Goal: Register for event/course

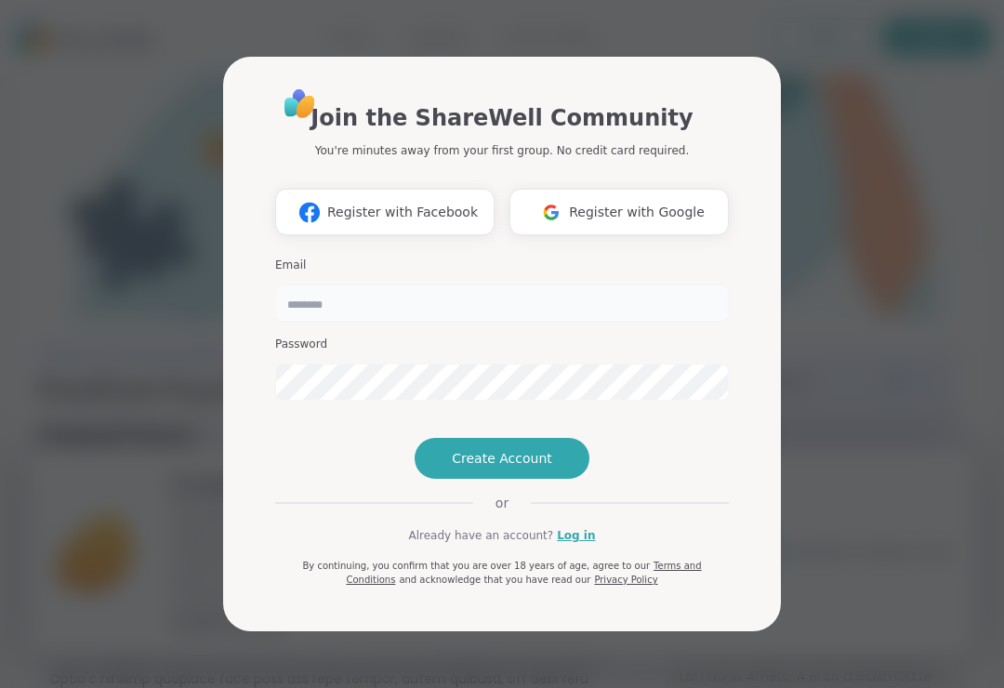
click at [624, 284] on input "email" at bounding box center [502, 302] width 454 height 37
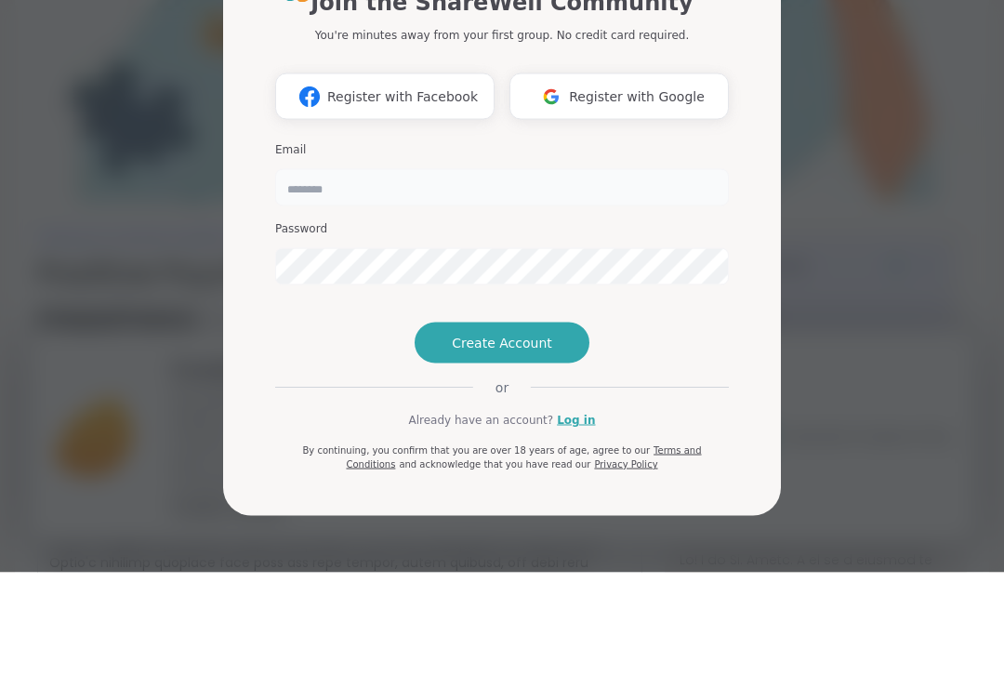
type input "**********"
click at [549, 438] on button "Create Account" at bounding box center [501, 458] width 175 height 41
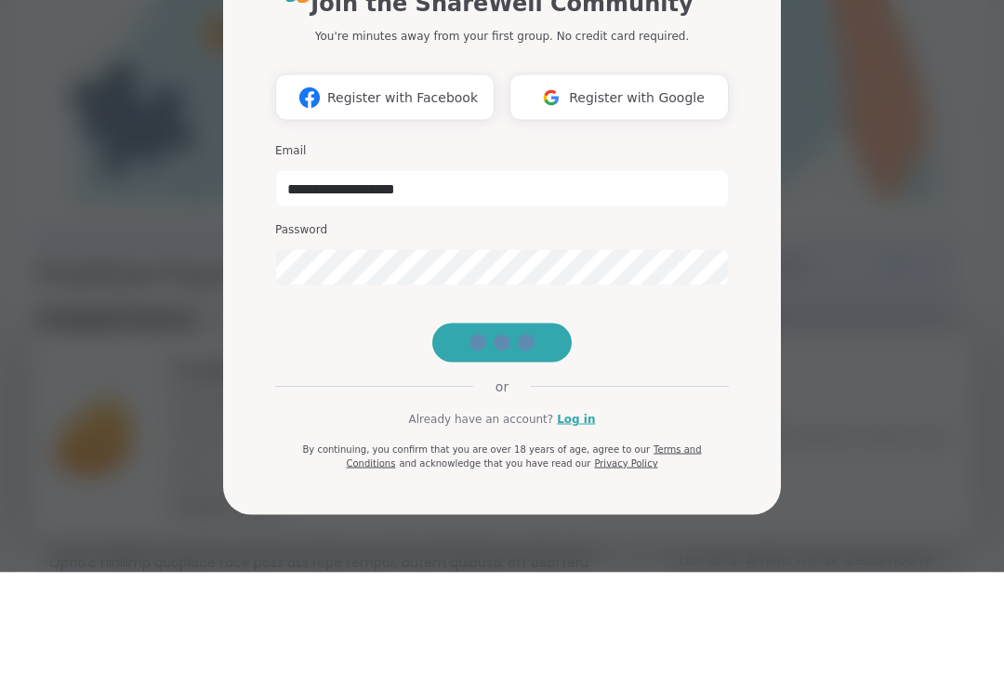
scroll to position [116, 0]
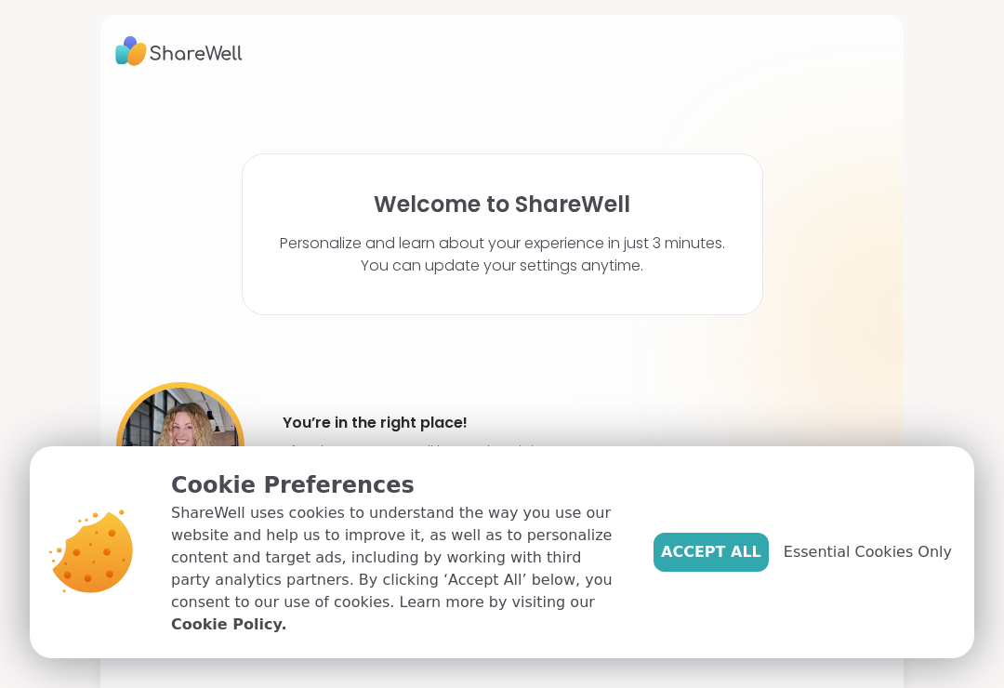
click at [745, 557] on span "Accept All" at bounding box center [711, 552] width 100 height 22
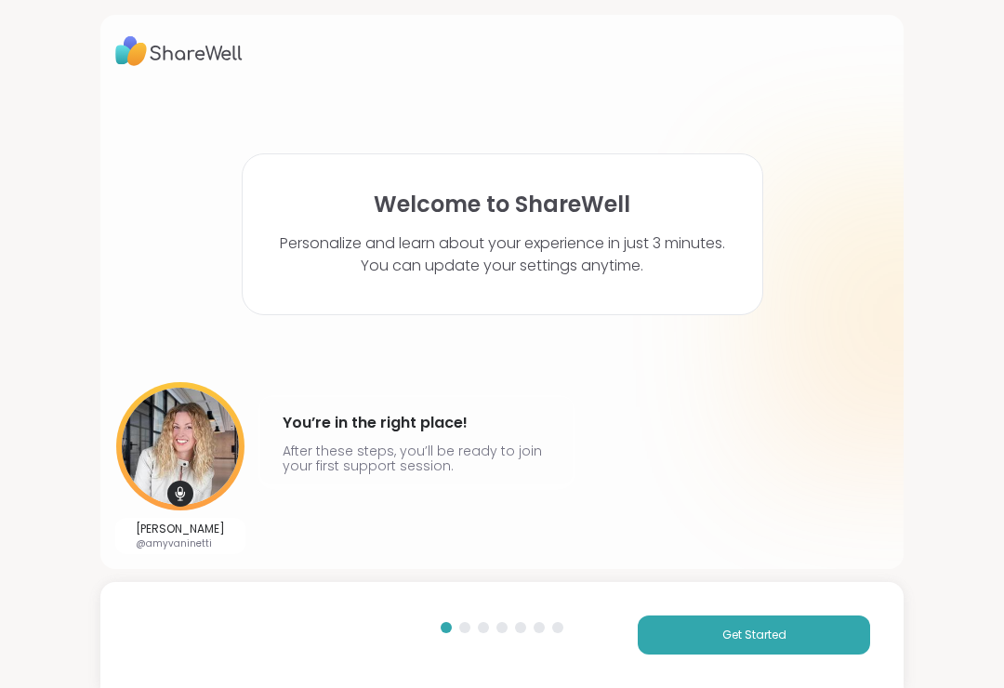
click at [752, 643] on button "Get Started" at bounding box center [754, 634] width 232 height 39
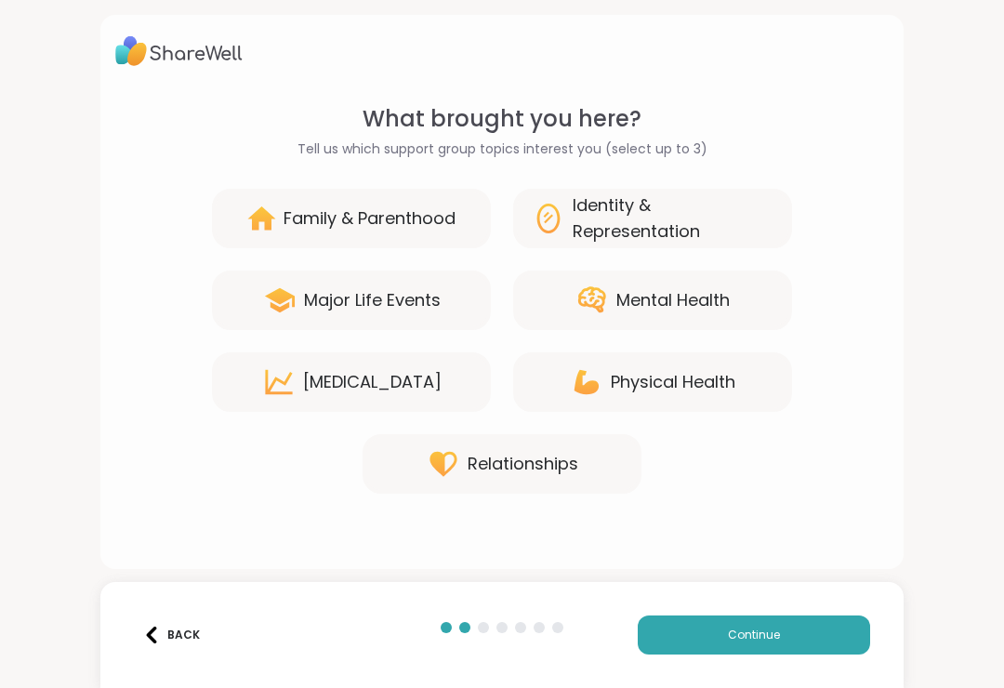
click at [420, 378] on div "[MEDICAL_DATA]" at bounding box center [372, 382] width 138 height 26
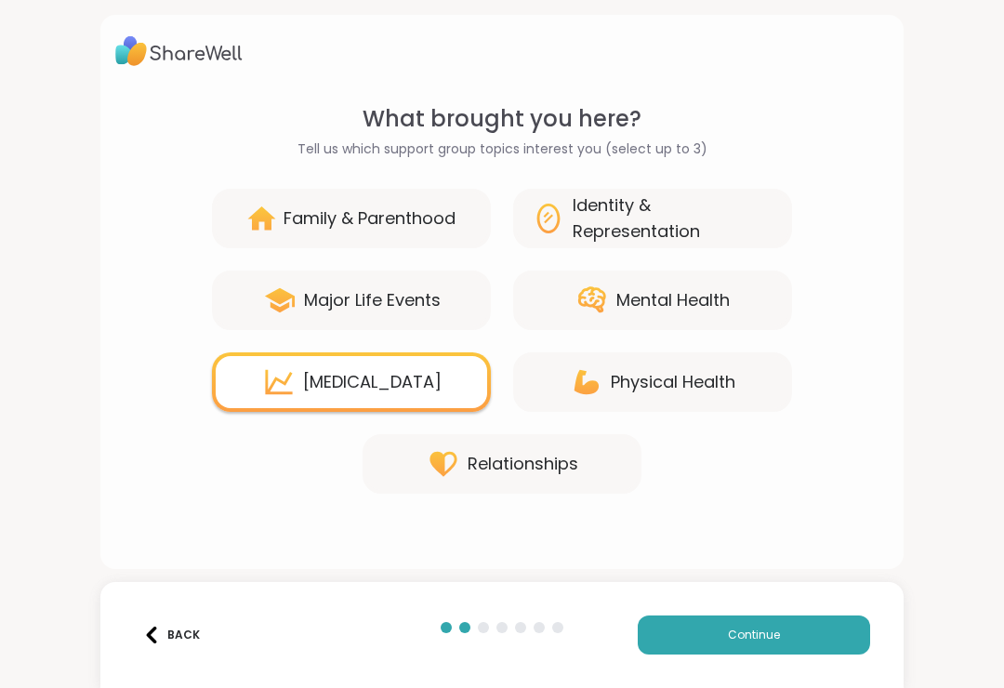
click at [809, 640] on button "Continue" at bounding box center [754, 634] width 232 height 39
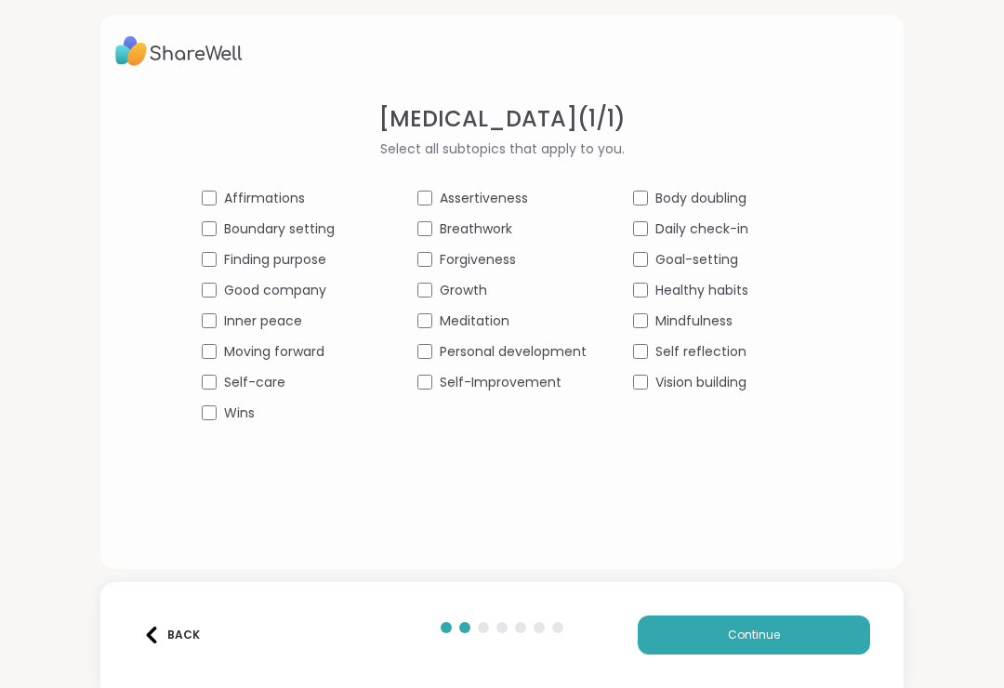
click at [534, 382] on span "Self-Improvement" at bounding box center [501, 383] width 122 height 20
click at [282, 375] on span "Self-care" at bounding box center [254, 383] width 61 height 20
click at [743, 290] on span "Healthy habits" at bounding box center [701, 291] width 93 height 20
click at [848, 634] on button "Continue" at bounding box center [754, 634] width 232 height 39
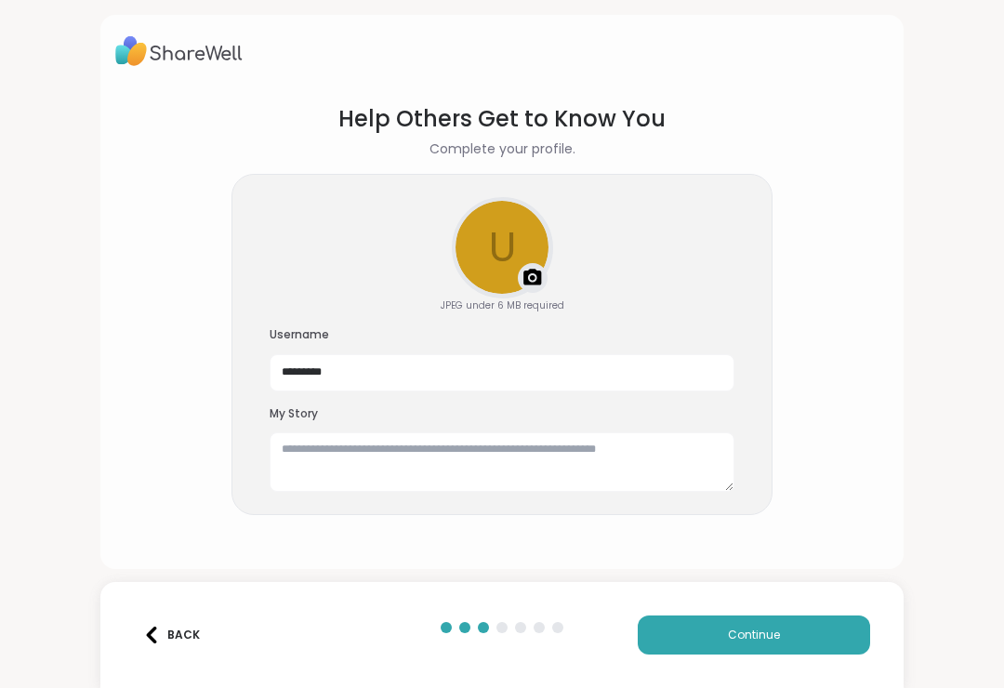
click at [774, 635] on span "Continue" at bounding box center [754, 634] width 52 height 17
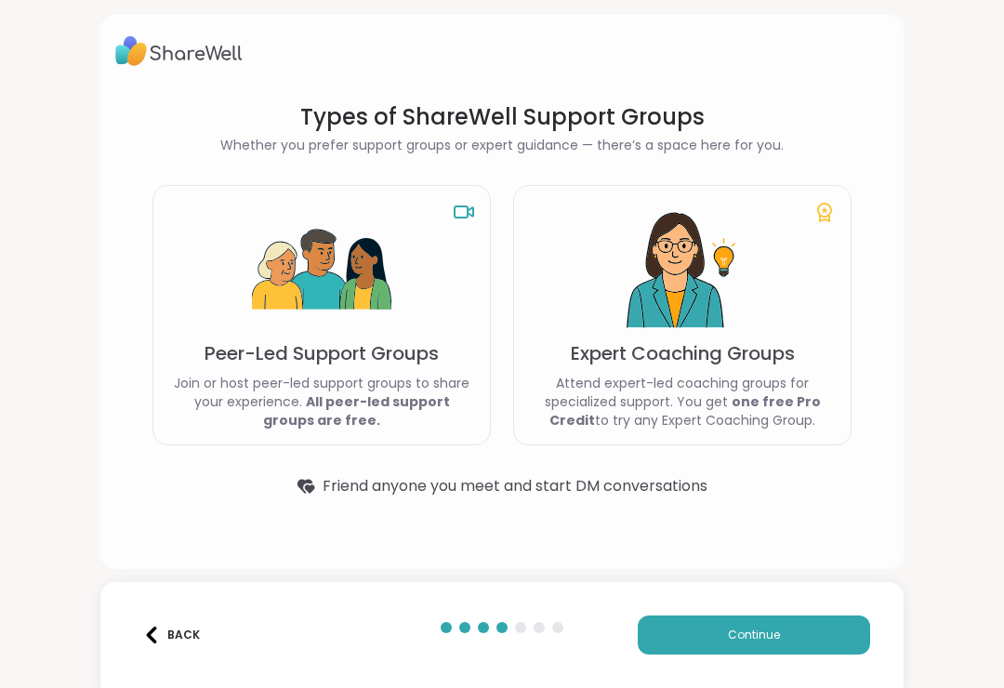
click at [840, 638] on button "Continue" at bounding box center [754, 634] width 232 height 39
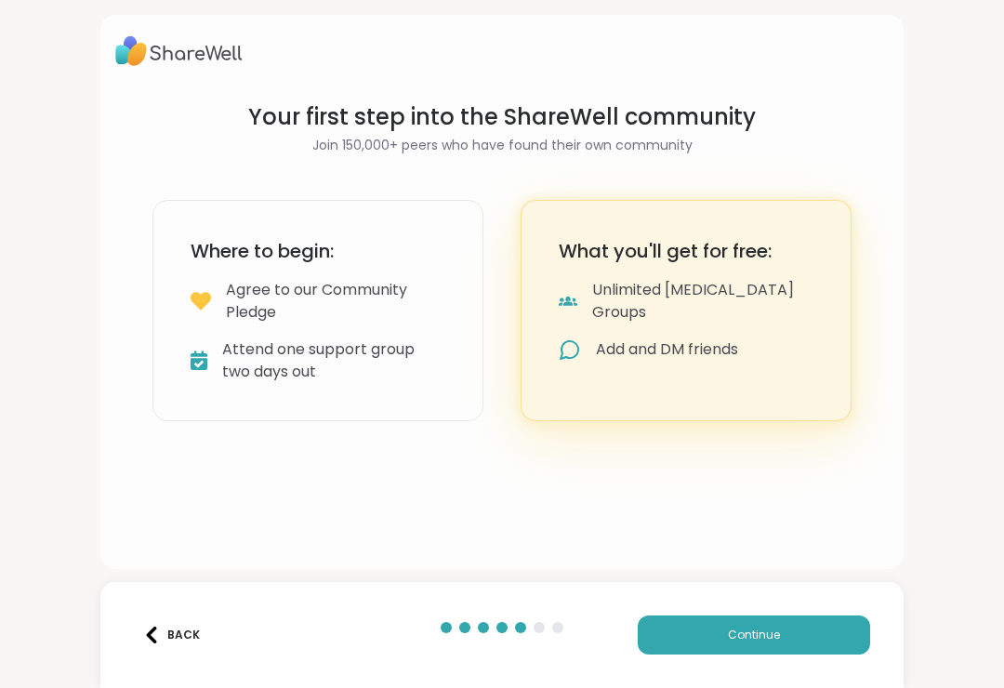
click at [836, 631] on button "Continue" at bounding box center [754, 634] width 232 height 39
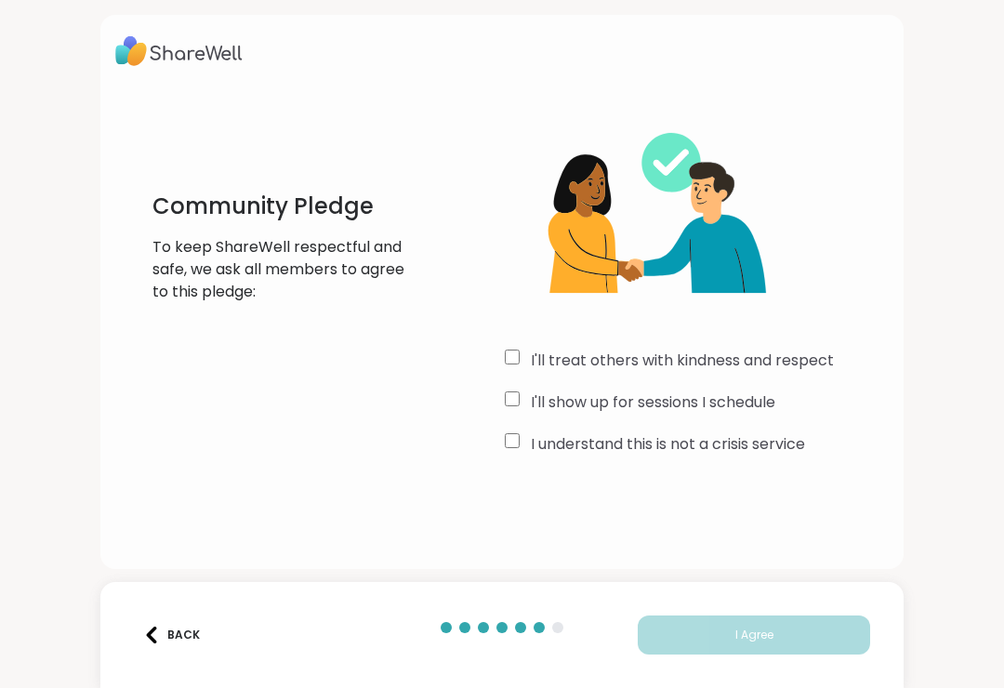
click at [518, 345] on div "I'll treat others with kindness and respect I'll show up for sessions I schedul…" at bounding box center [697, 281] width 384 height 358
click at [526, 352] on div "I'll treat others with kindness and respect" at bounding box center [697, 360] width 384 height 22
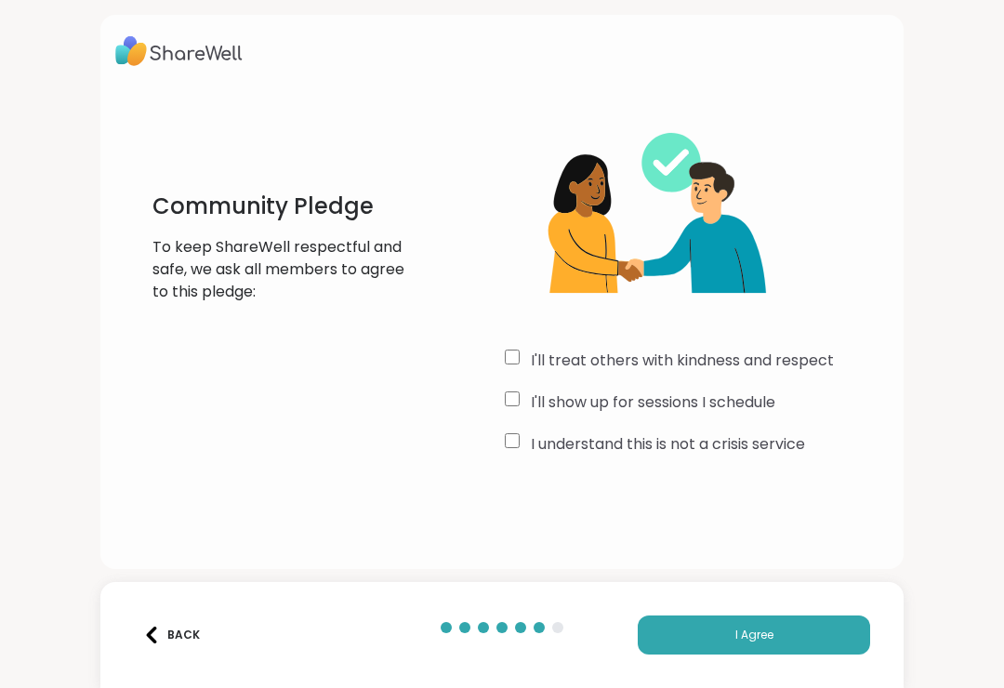
click at [792, 602] on div "Back I Agree" at bounding box center [501, 635] width 803 height 106
click at [791, 601] on div "Back I Agree" at bounding box center [501, 635] width 803 height 106
click at [822, 630] on button "I Agree" at bounding box center [754, 634] width 232 height 39
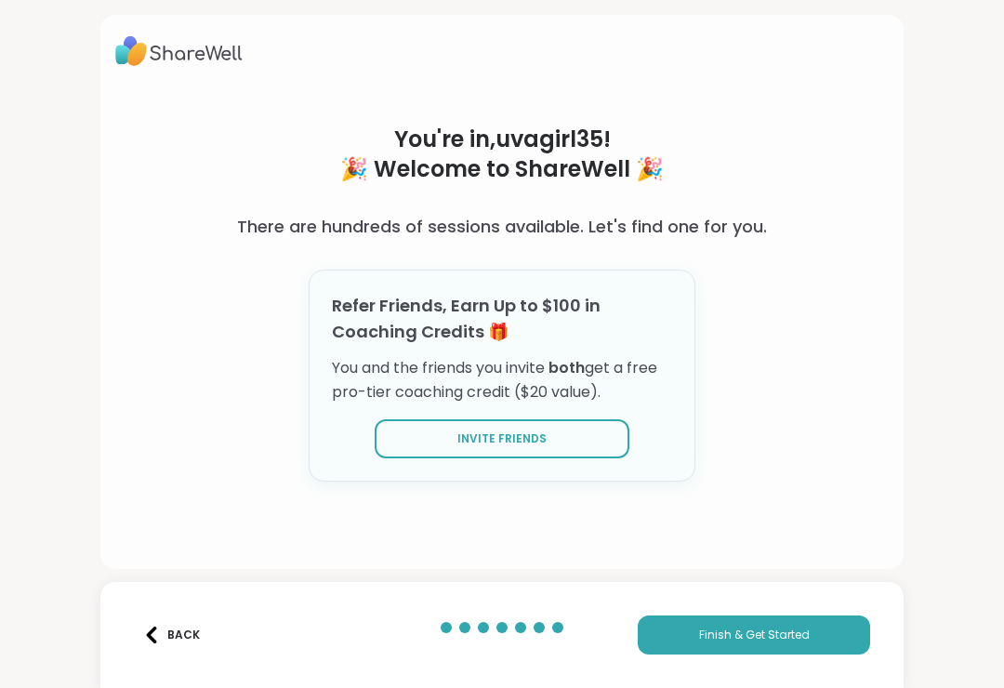
click at [829, 640] on button "Finish & Get Started" at bounding box center [754, 634] width 232 height 39
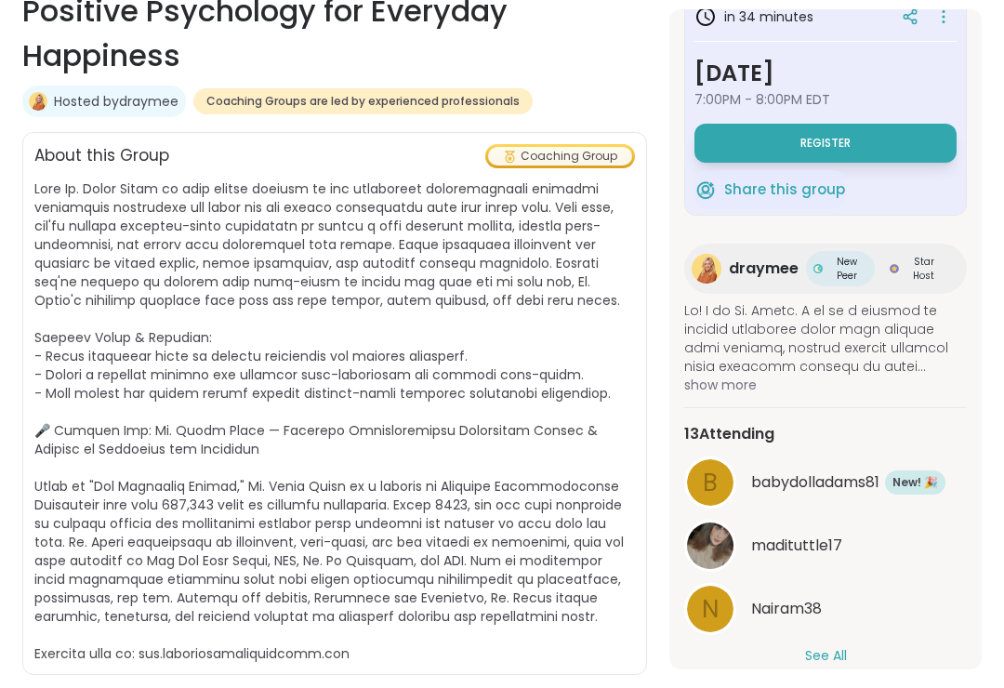
scroll to position [32, 0]
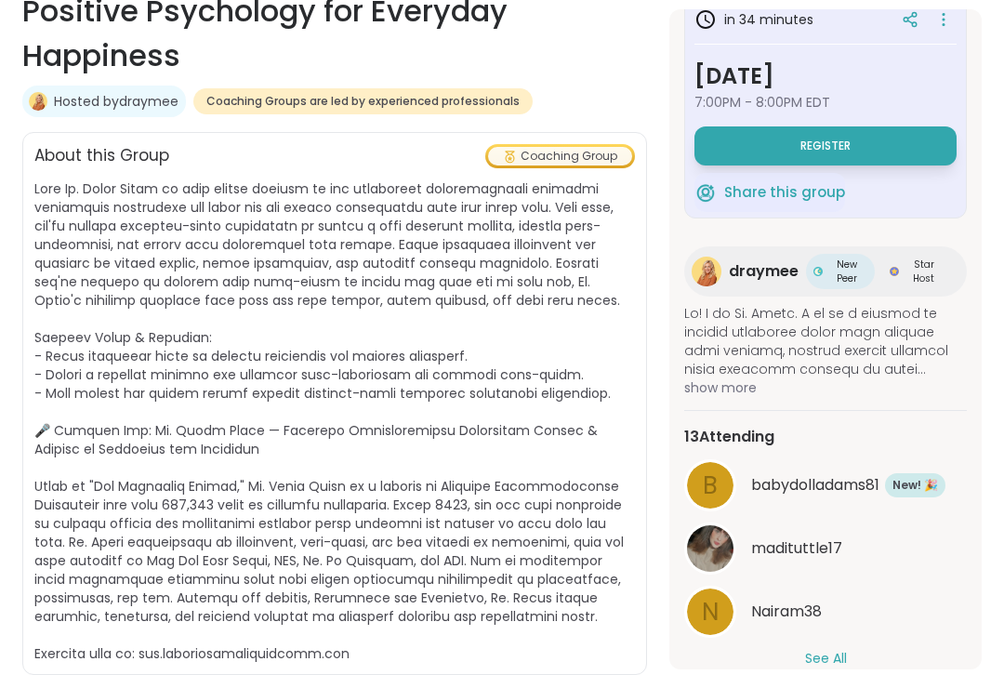
click at [838, 654] on button "See All" at bounding box center [826, 659] width 42 height 20
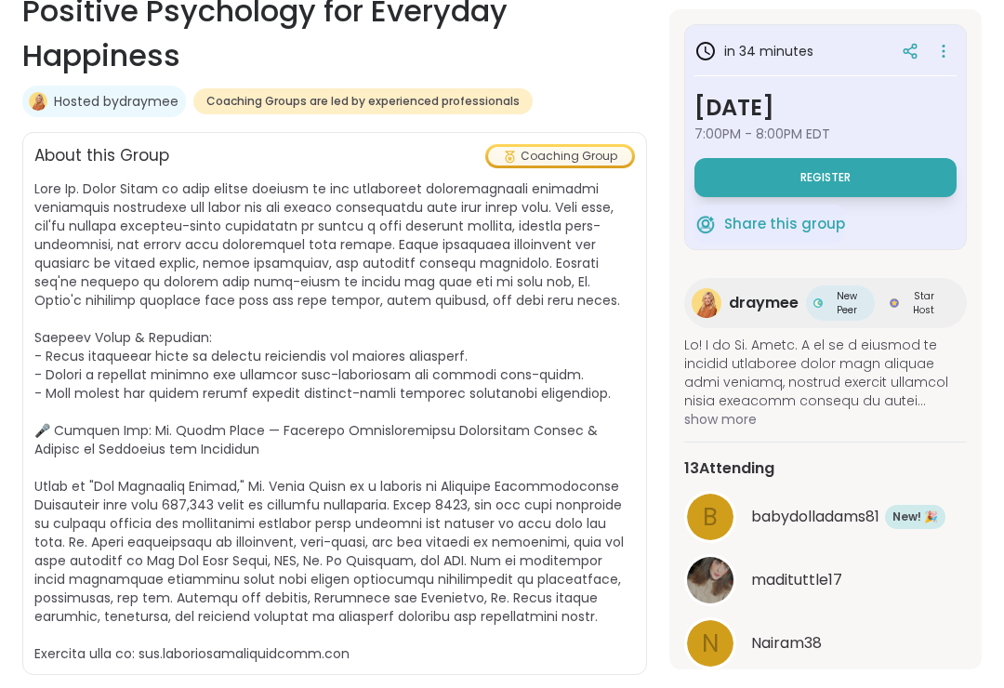
scroll to position [0, 0]
click at [898, 172] on button "Register" at bounding box center [825, 177] width 262 height 39
click at [901, 176] on button "Register" at bounding box center [825, 177] width 262 height 39
